Goal: Task Accomplishment & Management: Manage account settings

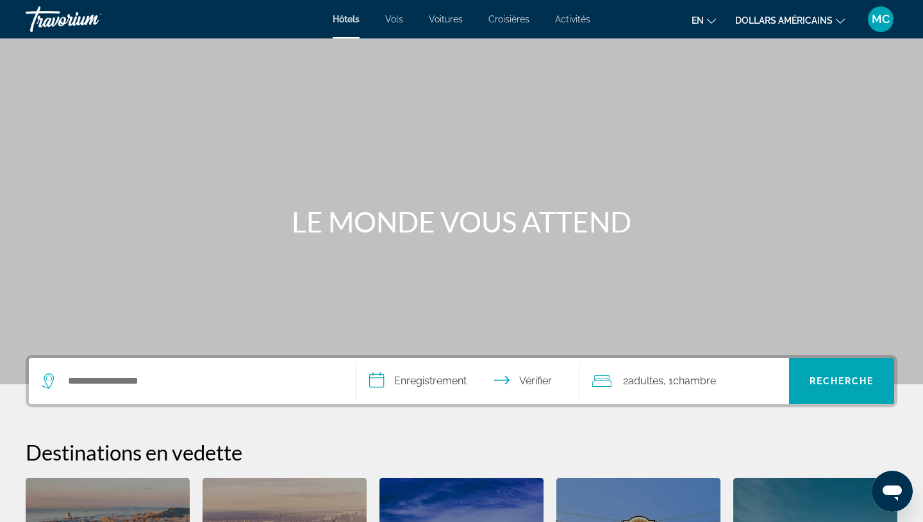
click at [875, 26] on div "MC" at bounding box center [881, 19] width 26 height 26
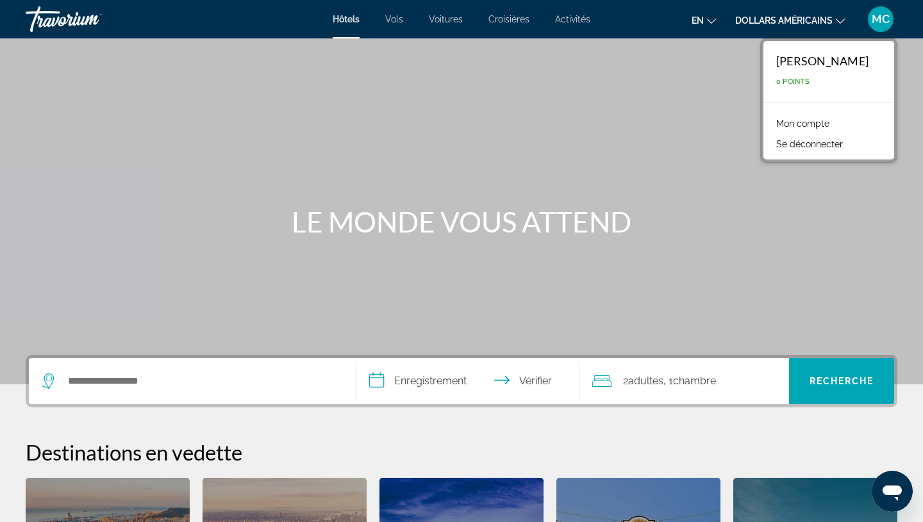
click at [823, 123] on font "Mon compte" at bounding box center [802, 124] width 53 height 10
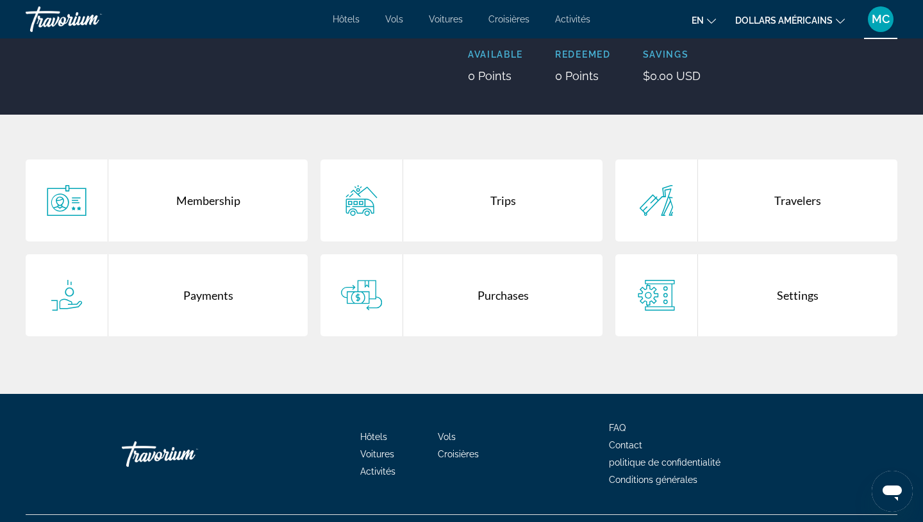
scroll to position [168, 0]
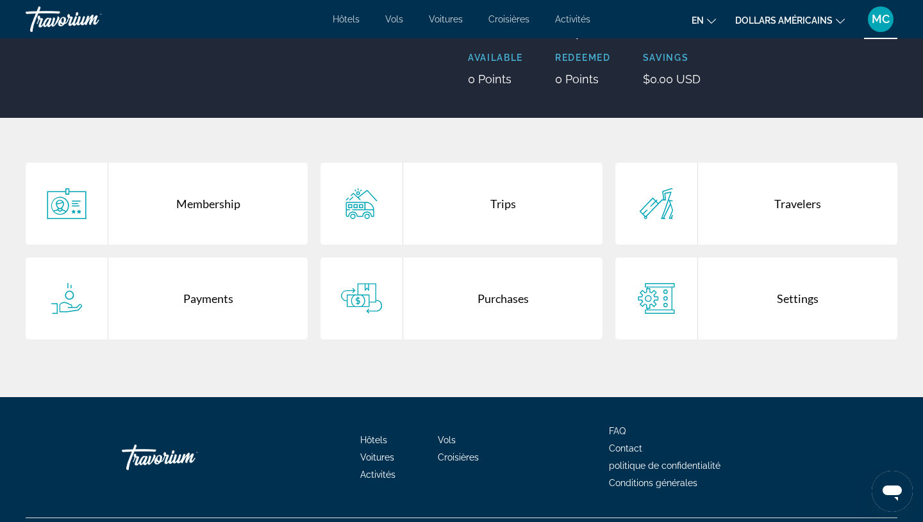
click at [877, 21] on font "MC" at bounding box center [880, 18] width 18 height 13
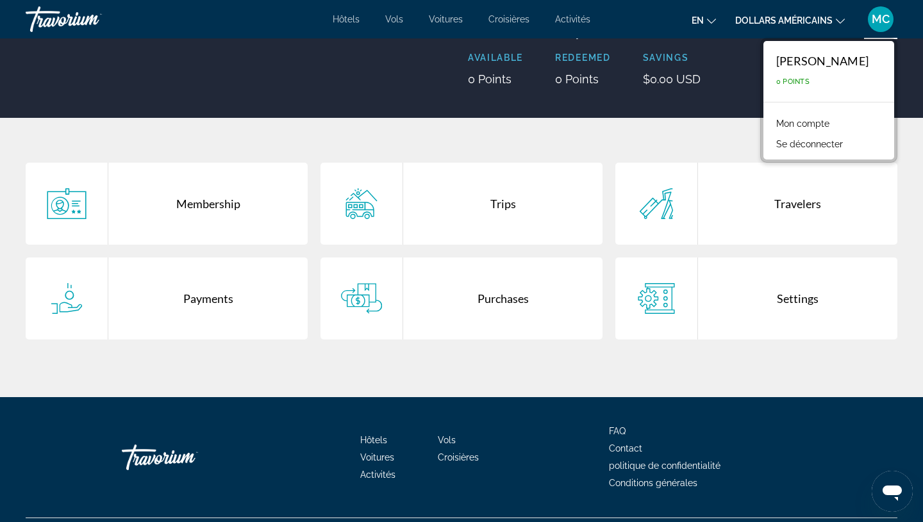
click at [829, 124] on font "Mon compte" at bounding box center [802, 124] width 53 height 10
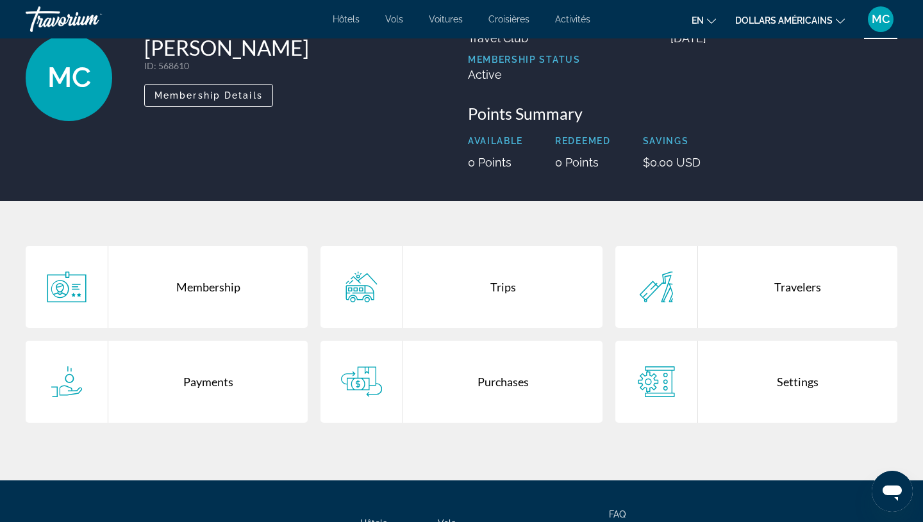
scroll to position [87, 0]
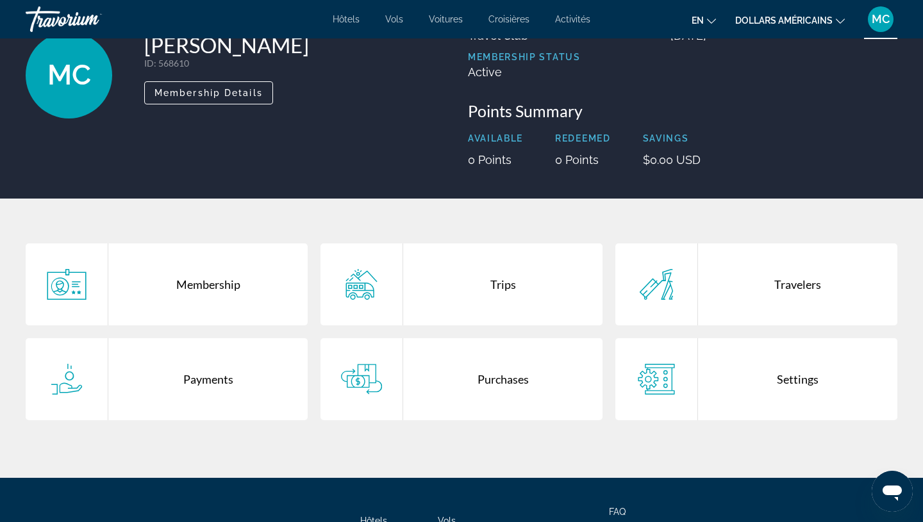
click at [228, 292] on div "Membership" at bounding box center [207, 285] width 199 height 82
